Goal: Ask a question

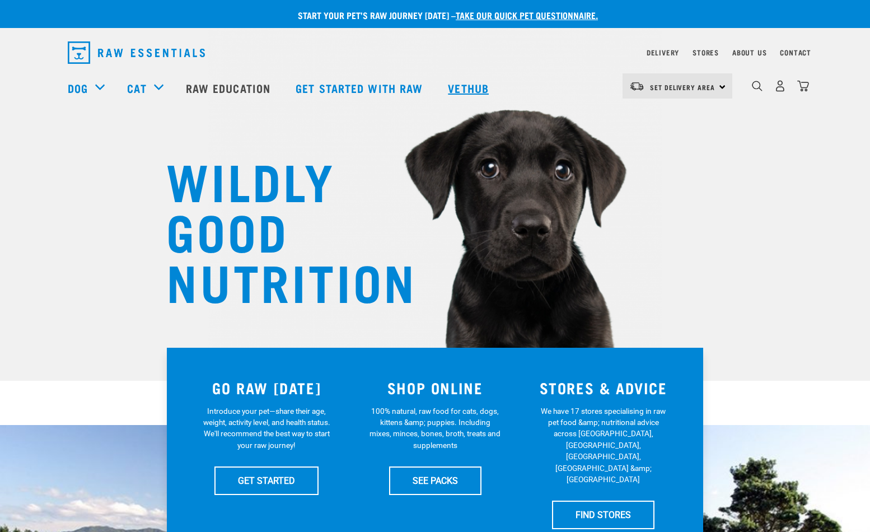
click at [487, 88] on link "Vethub" at bounding box center [470, 87] width 66 height 45
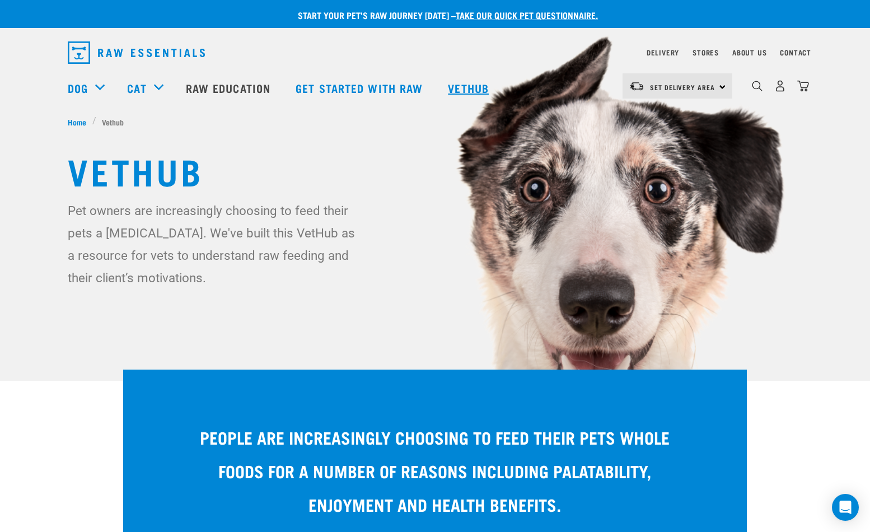
click at [485, 83] on link "Vethub" at bounding box center [470, 87] width 66 height 45
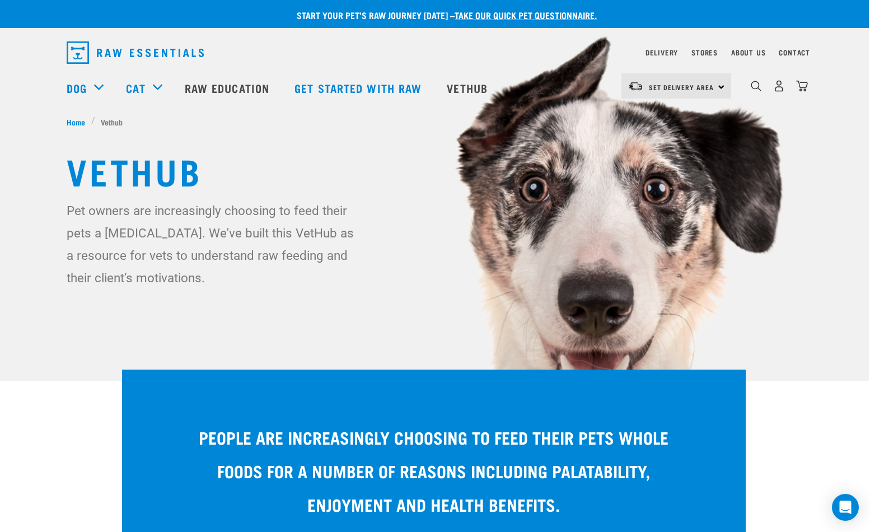
scroll to position [0, 1]
click at [793, 53] on link "Contact" at bounding box center [794, 52] width 31 height 4
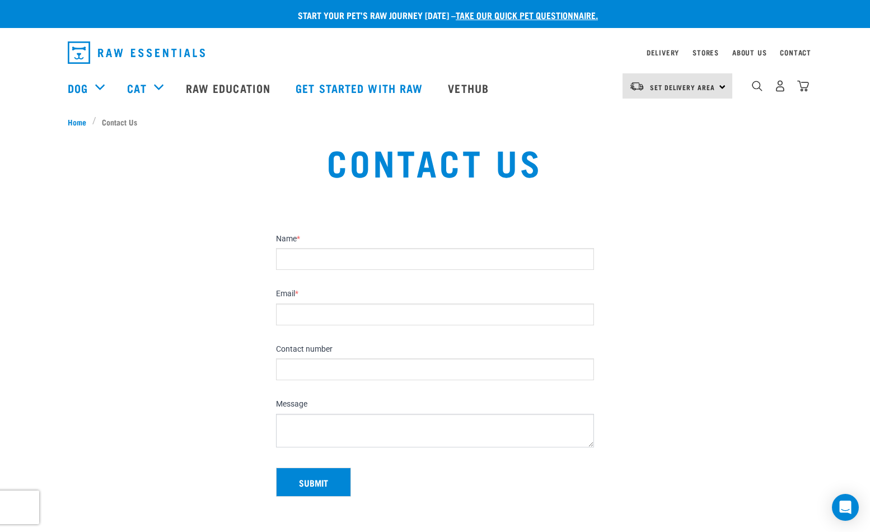
click at [456, 366] on input "Contact number" at bounding box center [435, 369] width 318 height 22
click at [322, 264] on input "Name *" at bounding box center [435, 259] width 318 height 22
type input "Gwyneth Evans"
click at [301, 316] on input "Email *" at bounding box center [435, 314] width 318 height 22
type input "gwynethann@actrix.co.nz"
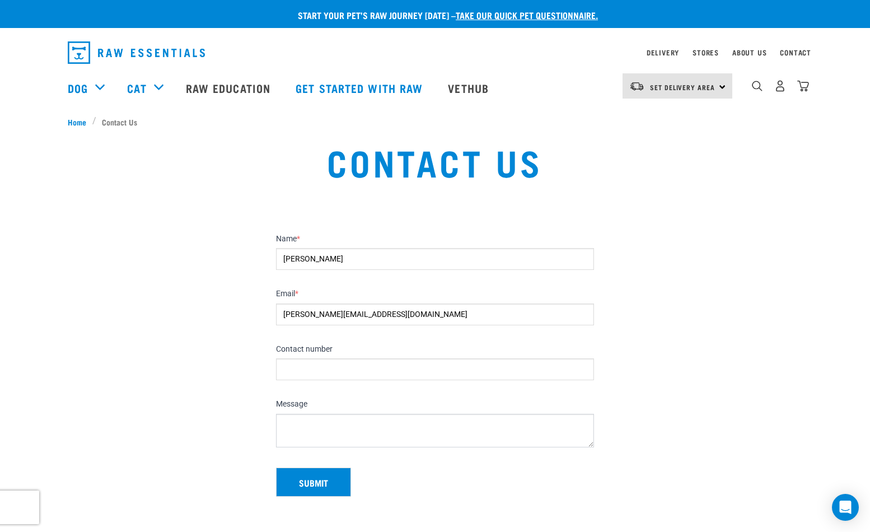
click at [288, 364] on input "Contact number" at bounding box center [435, 369] width 318 height 22
type input "021 063 7713"
click at [289, 422] on textarea "Message" at bounding box center [435, 431] width 318 height 34
type textarea "I think my cat has a urinary infection. Bloody urine and frequency."
click at [305, 476] on button "Submit" at bounding box center [313, 481] width 75 height 29
